Goal: Task Accomplishment & Management: Manage account settings

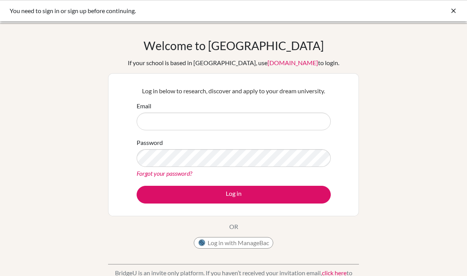
scroll to position [0, 0]
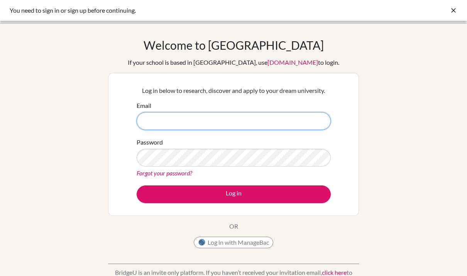
click at [201, 122] on input "Email" at bounding box center [234, 121] width 194 height 18
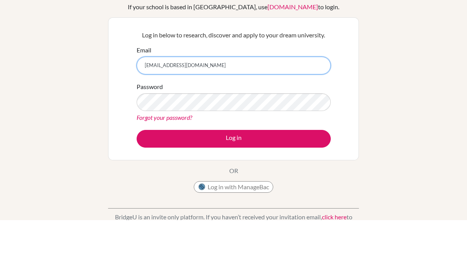
type input "[EMAIL_ADDRESS][DOMAIN_NAME]"
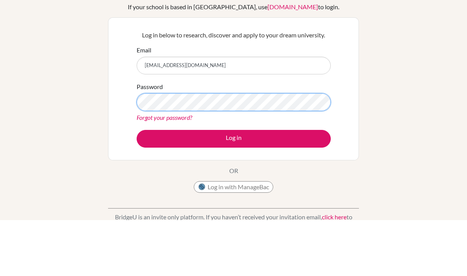
scroll to position [56, 0]
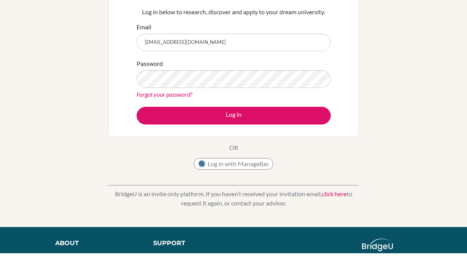
click at [261, 130] on button "Log in" at bounding box center [234, 139] width 194 height 18
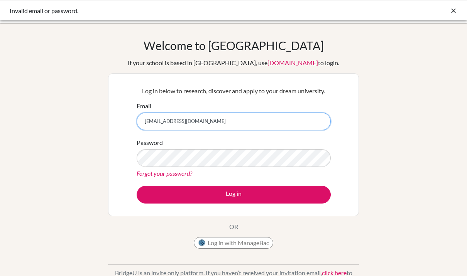
scroll to position [103, 0]
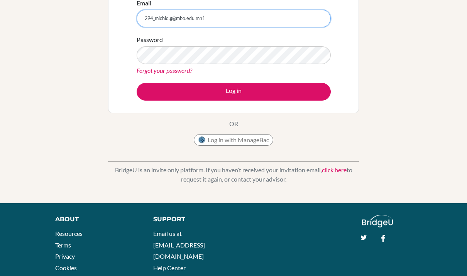
type input "[EMAIL_ADDRESS][DOMAIN_NAME]"
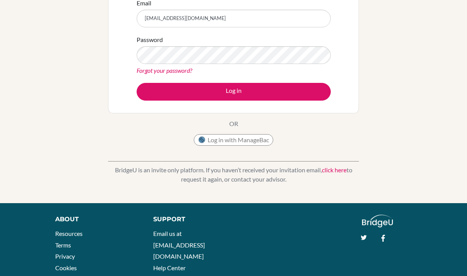
click at [228, 87] on button "Log in" at bounding box center [234, 92] width 194 height 18
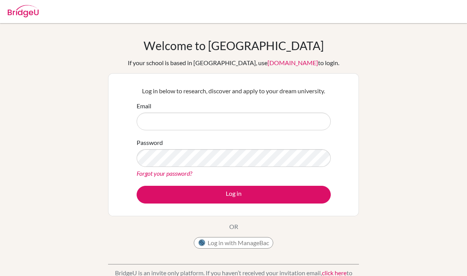
click at [276, 125] on input "Email" at bounding box center [234, 122] width 194 height 18
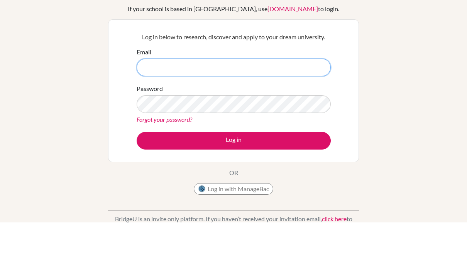
type input "[EMAIL_ADDRESS][DOMAIN_NAME]"
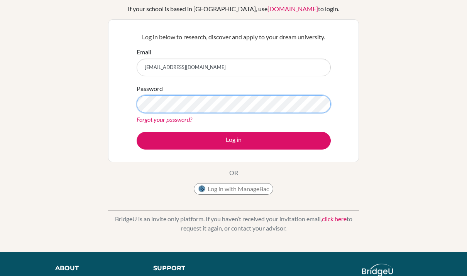
scroll to position [54, 0]
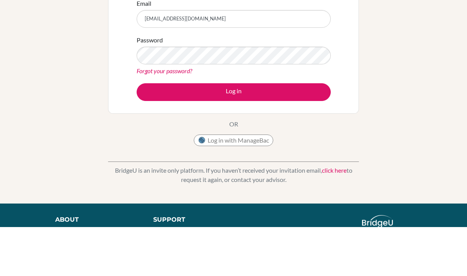
click at [275, 132] on button "Log in" at bounding box center [234, 141] width 194 height 18
